Goal: Information Seeking & Learning: Learn about a topic

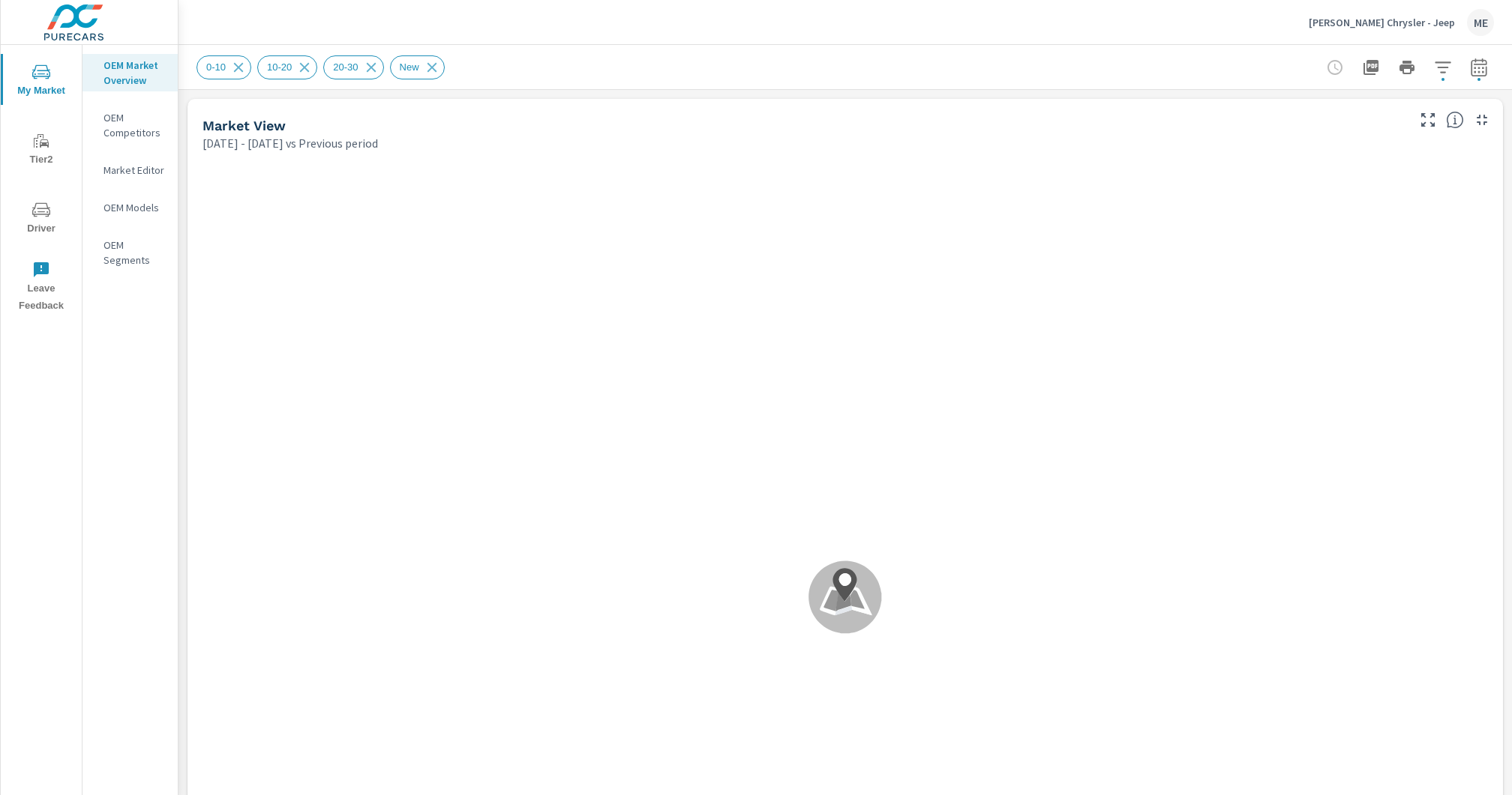
scroll to position [1, 0]
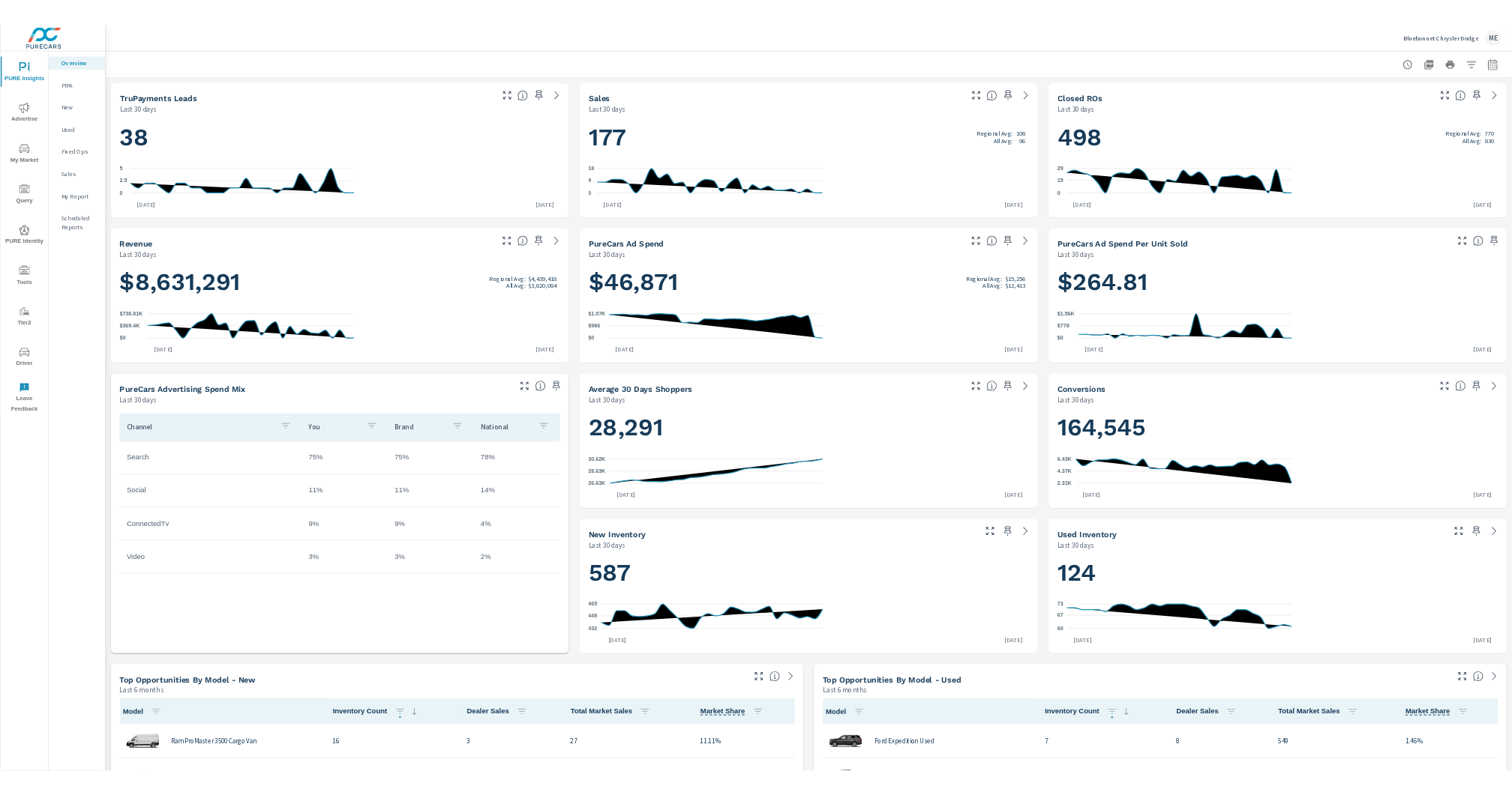
scroll to position [643, 0]
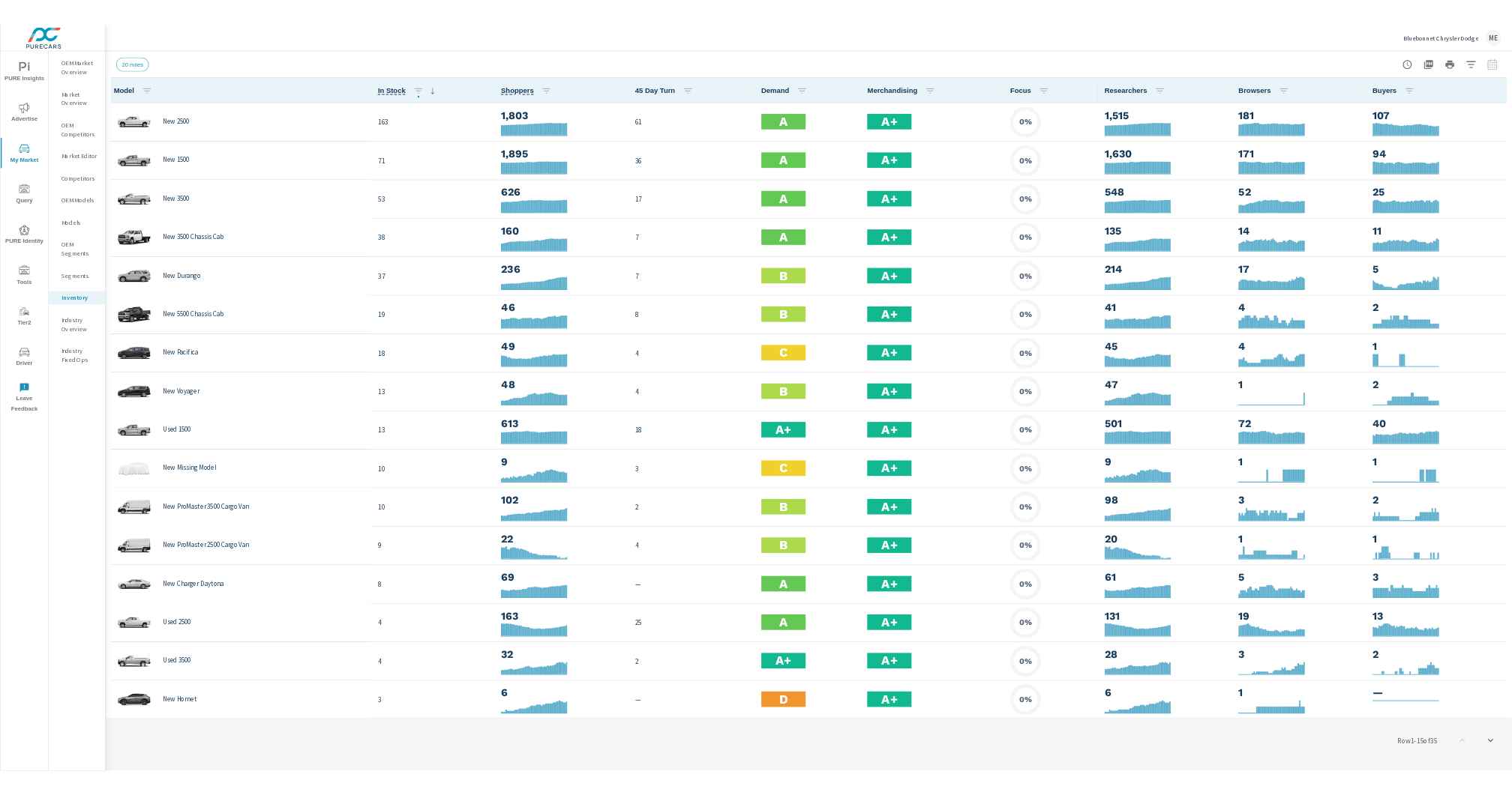
scroll to position [1, 0]
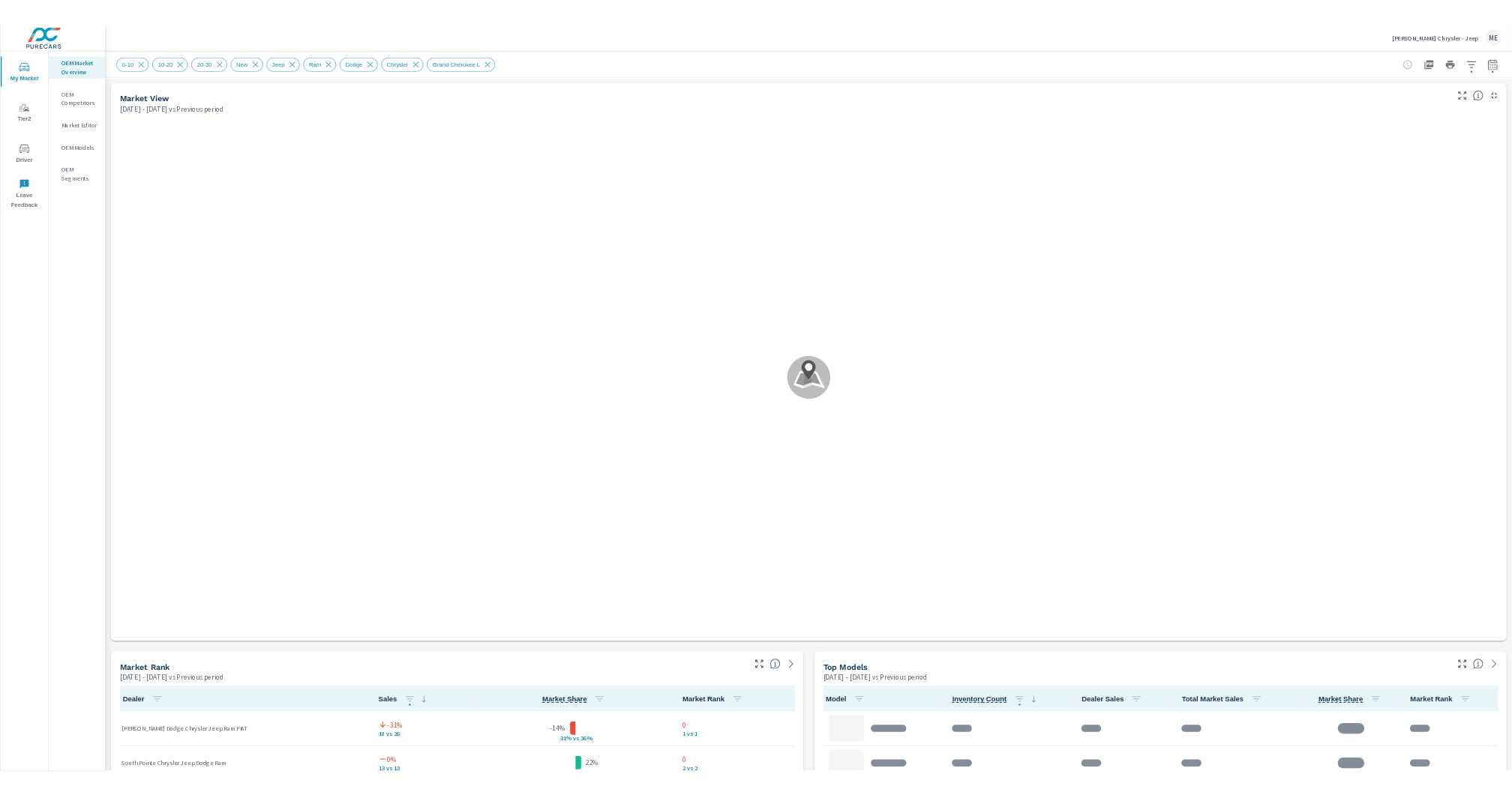
scroll to position [1, 0]
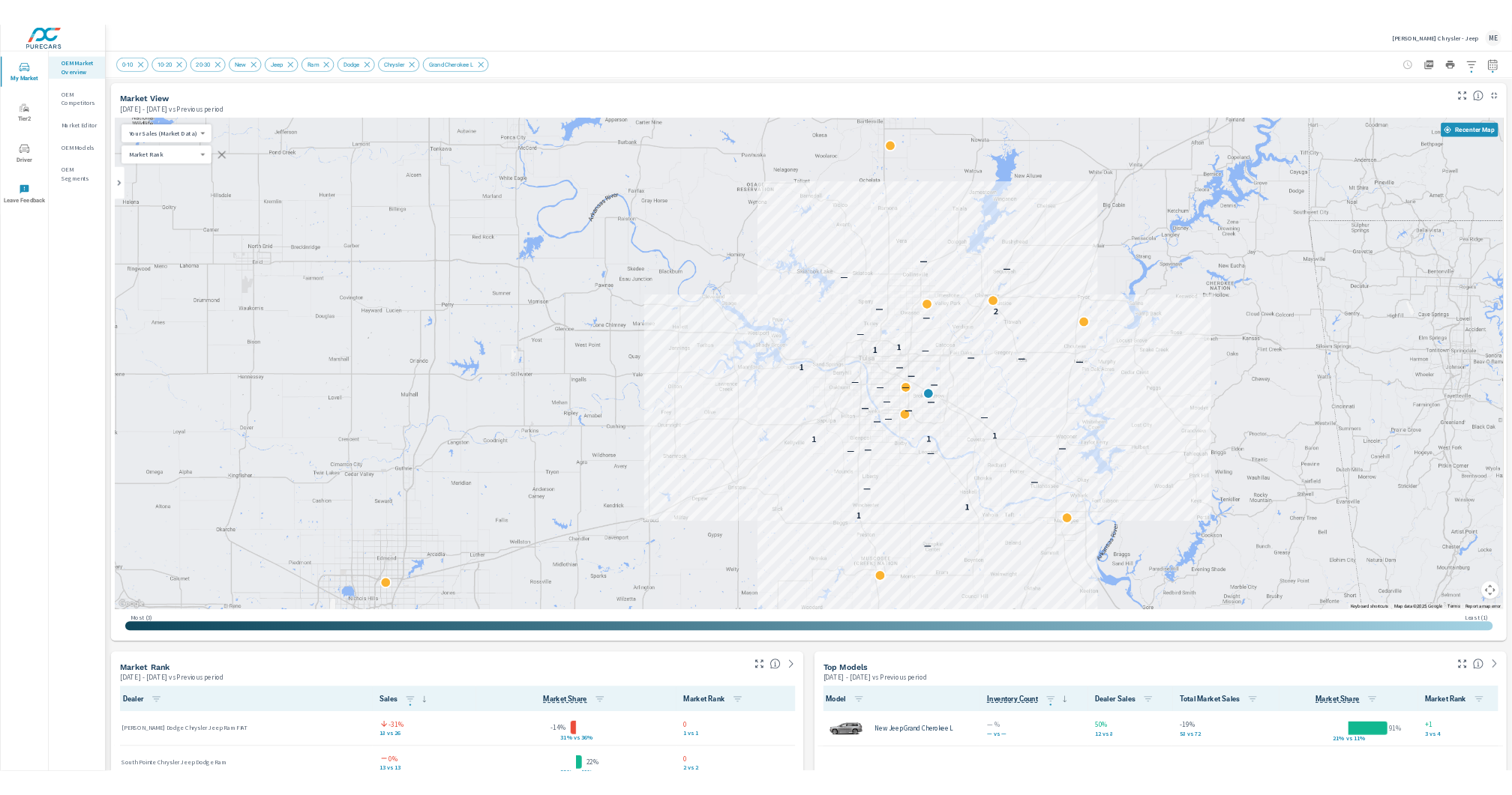
scroll to position [1, 0]
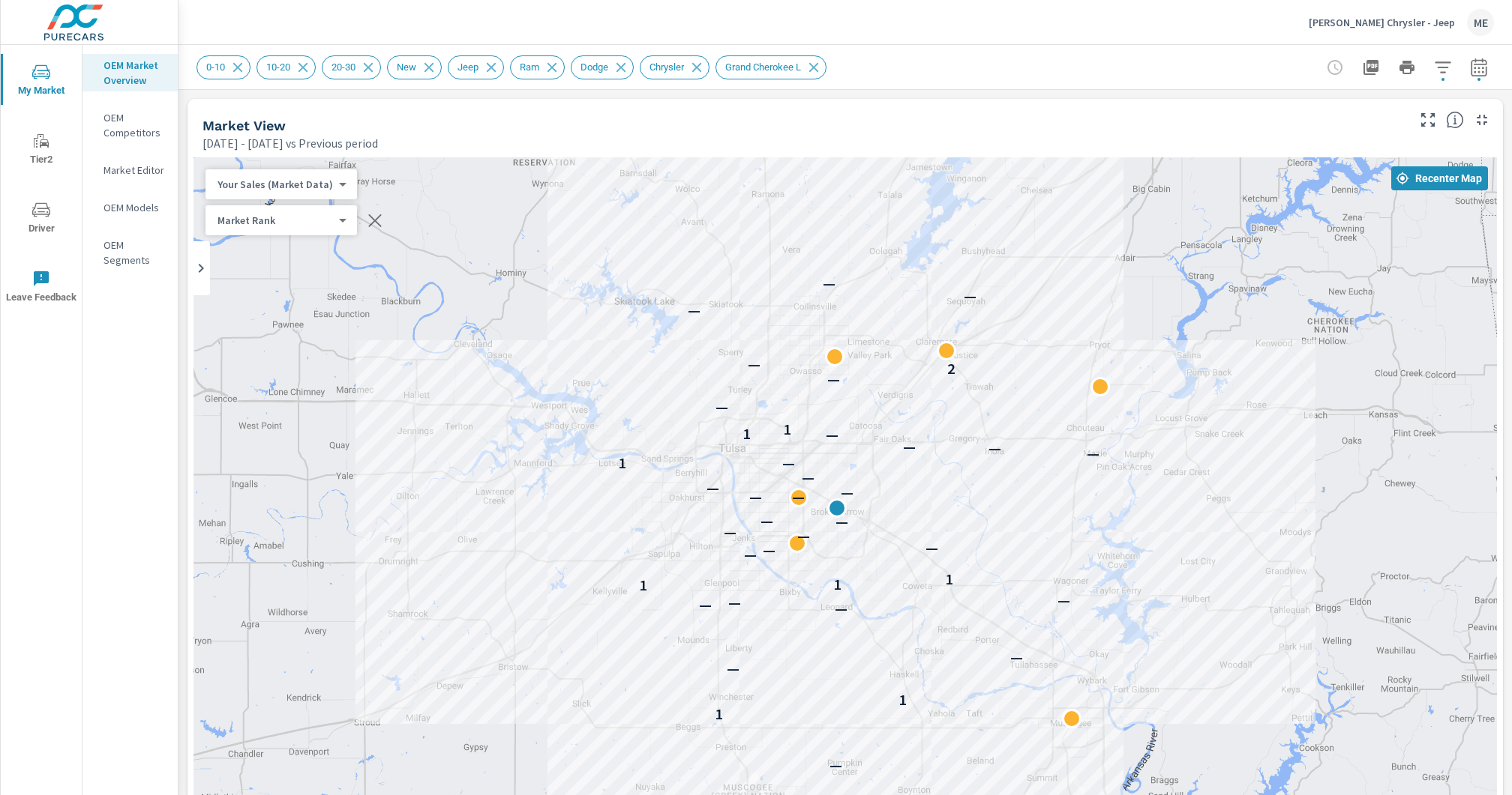
drag, startPoint x: 1245, startPoint y: 618, endPoint x: 1033, endPoint y: 500, distance: 242.6
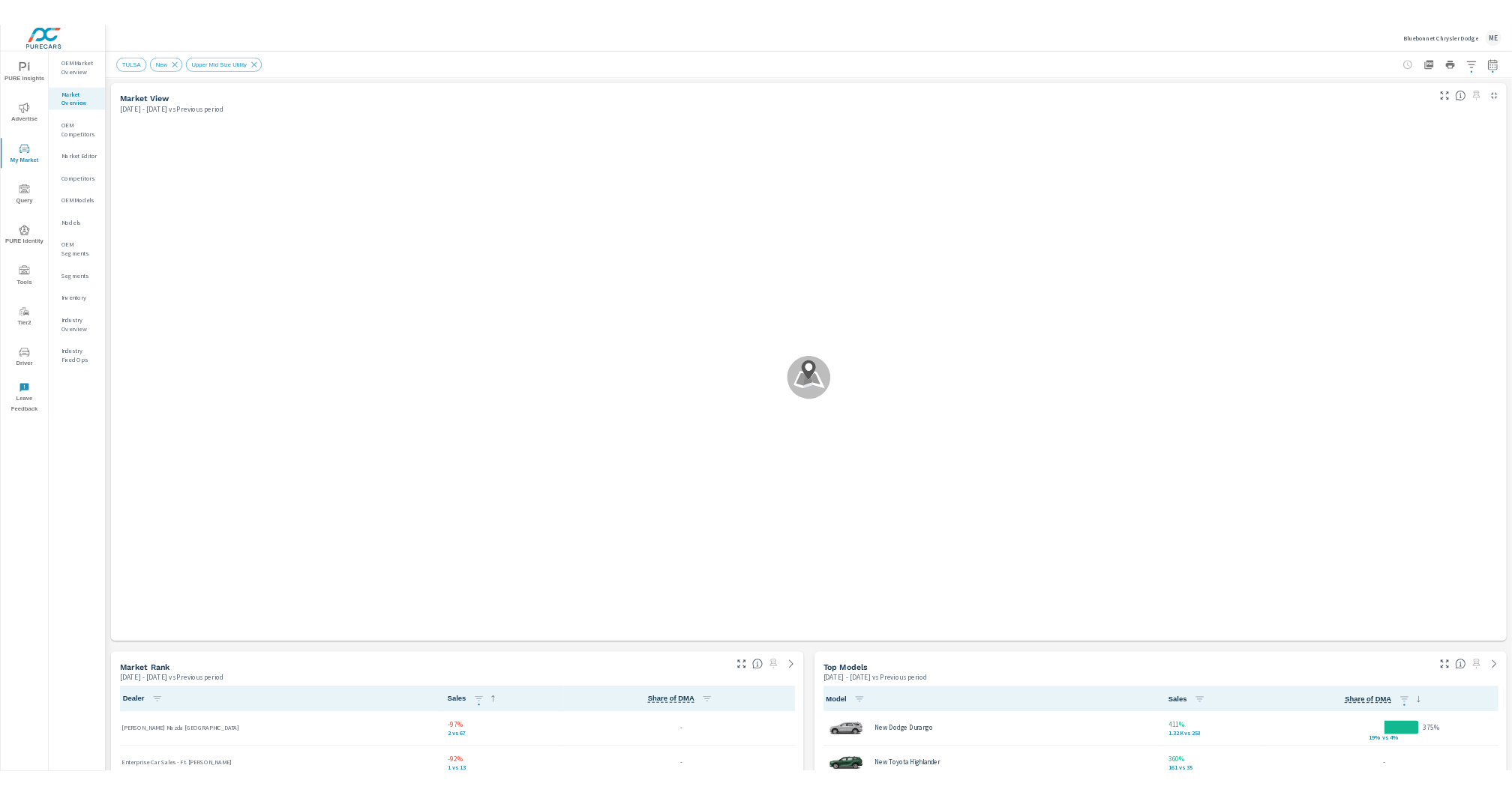
scroll to position [1, 0]
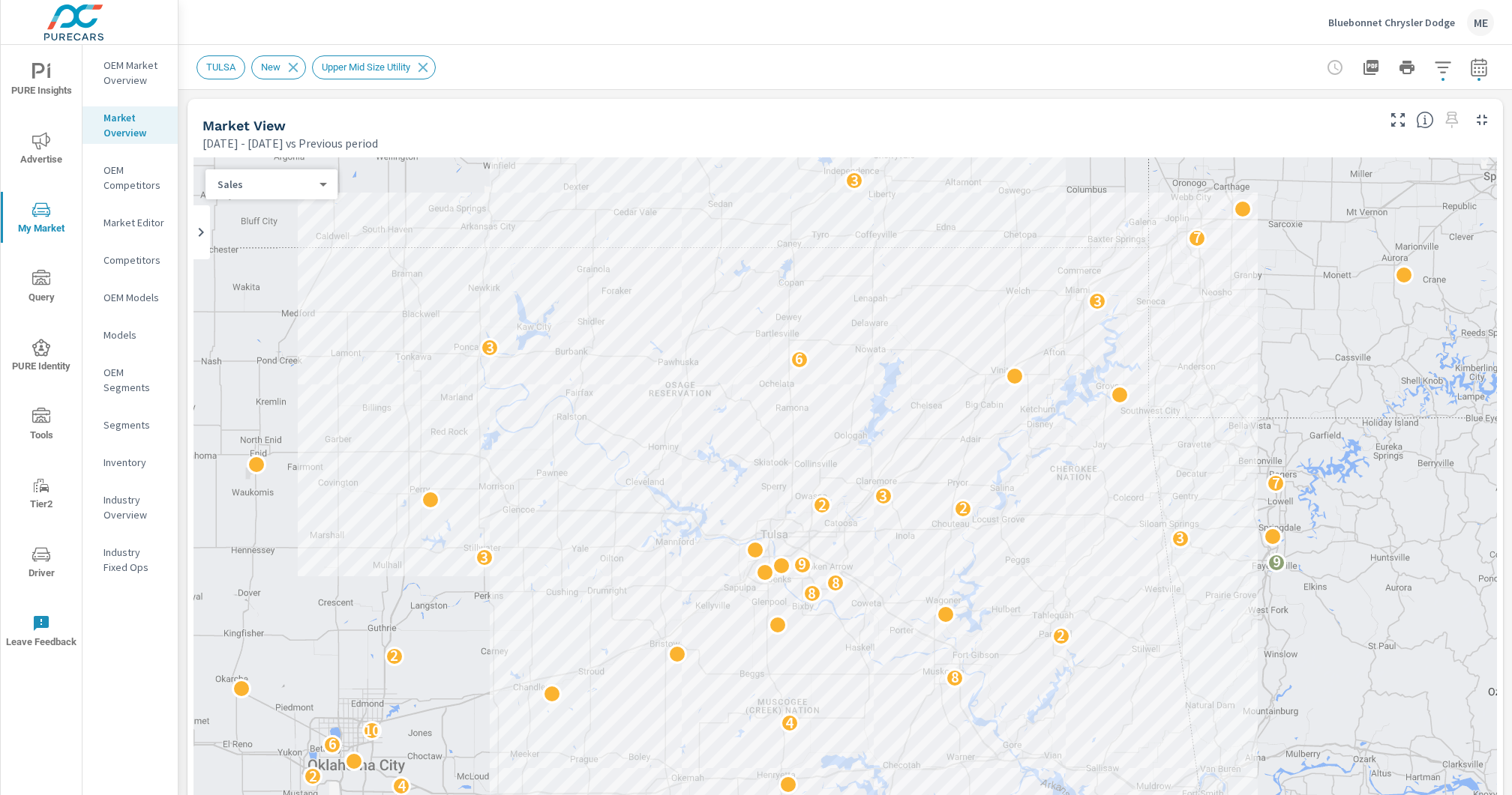
scroll to position [1, 0]
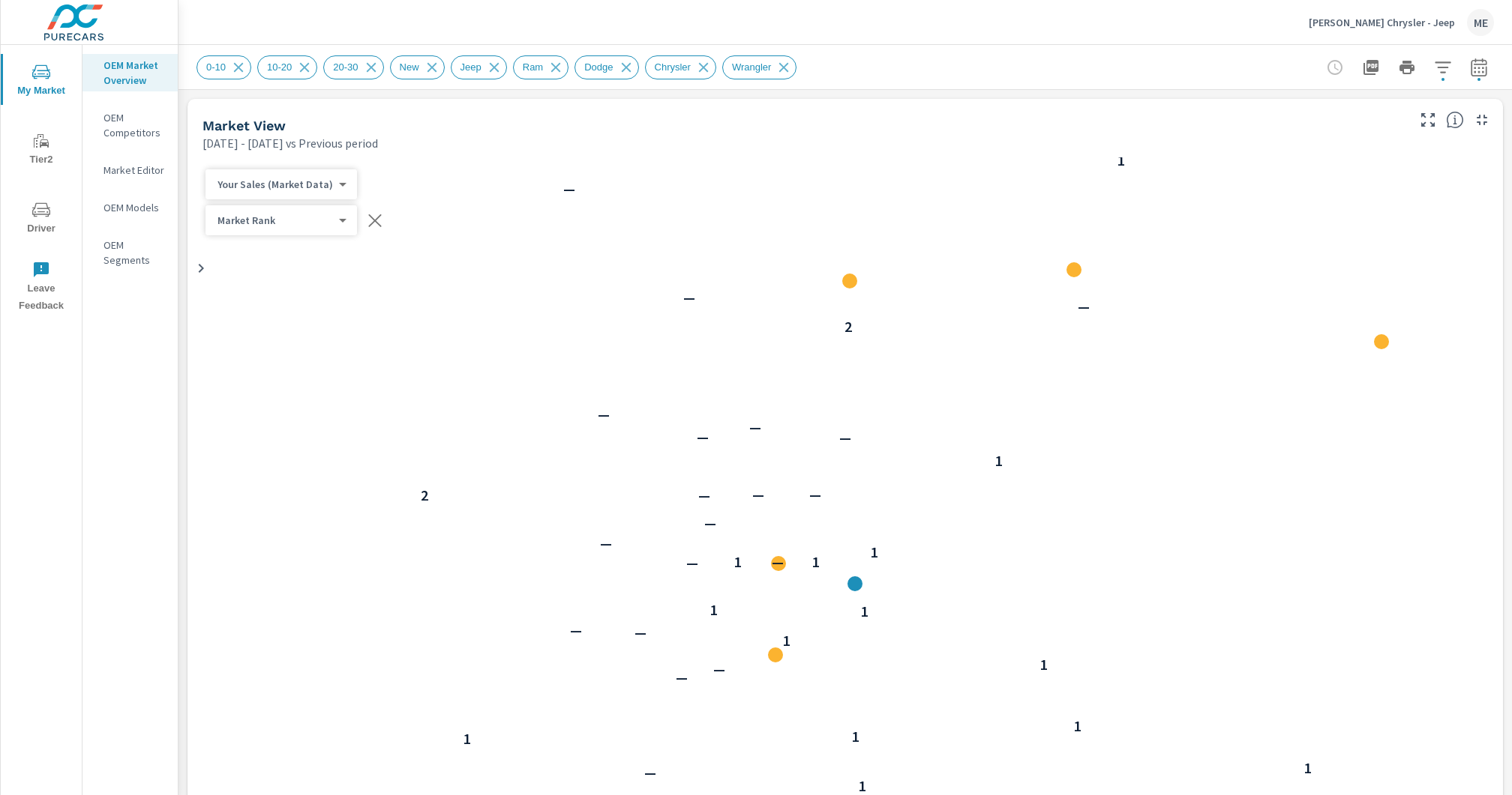
scroll to position [1, 0]
